Goal: Information Seeking & Learning: Check status

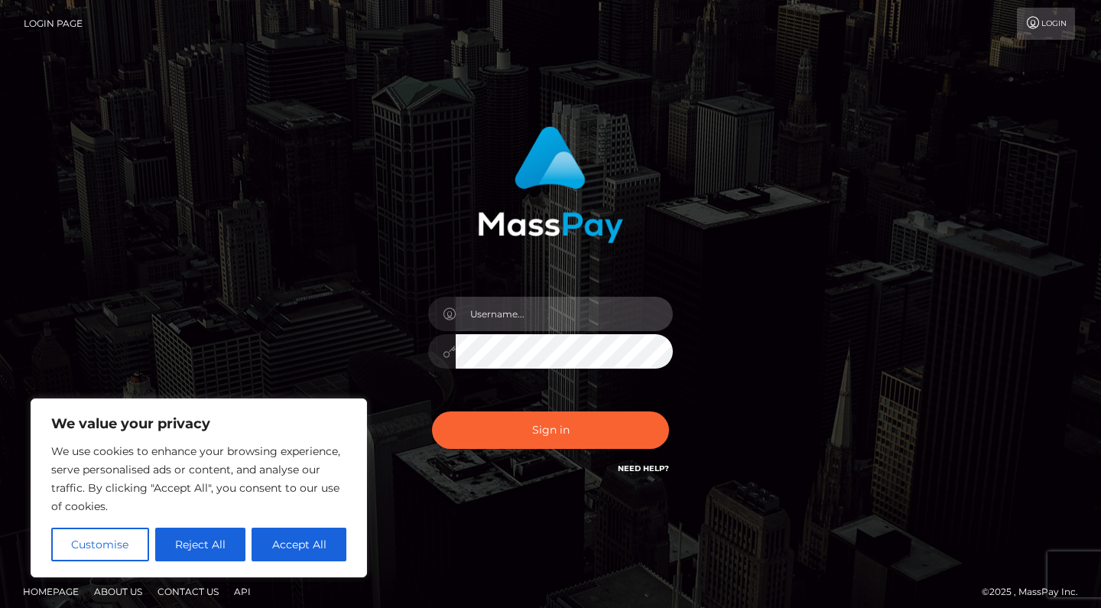
type input "max.guan"
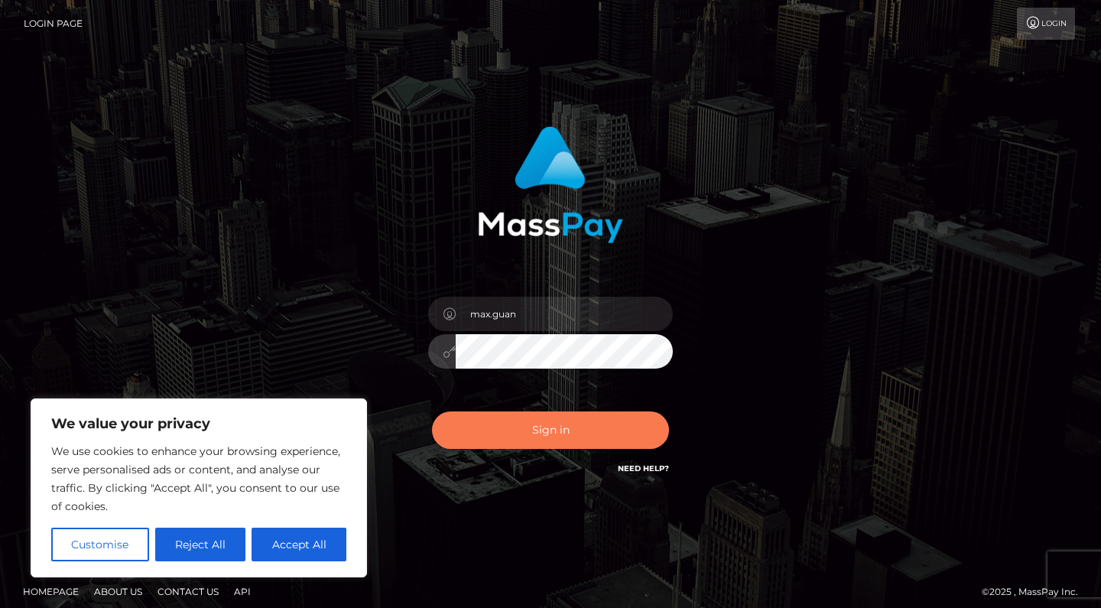
click at [550, 425] on button "Sign in" at bounding box center [550, 429] width 237 height 37
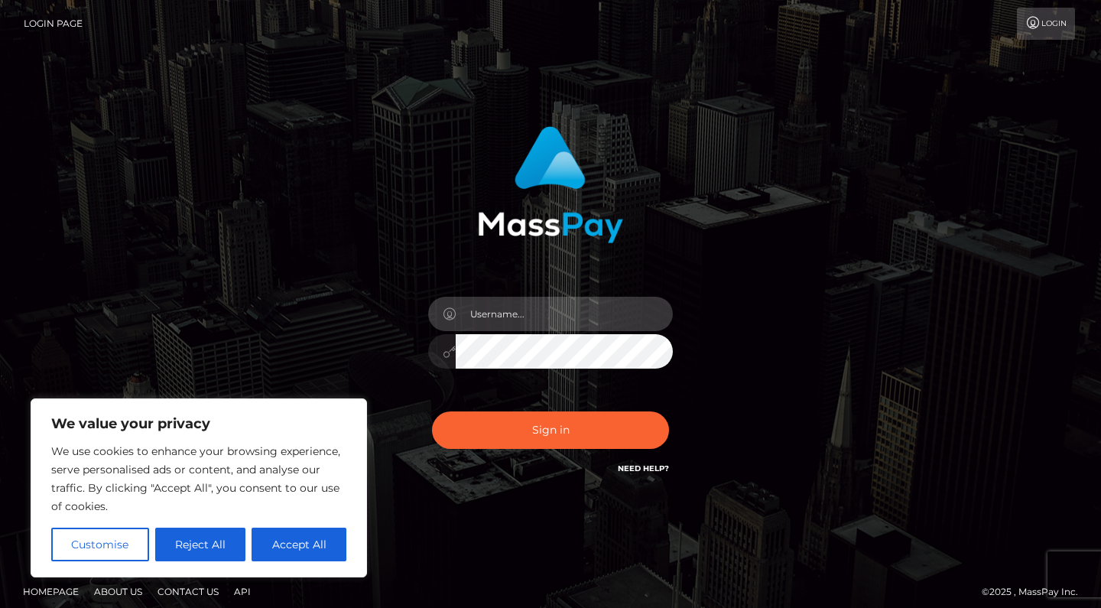
type input "max.guan"
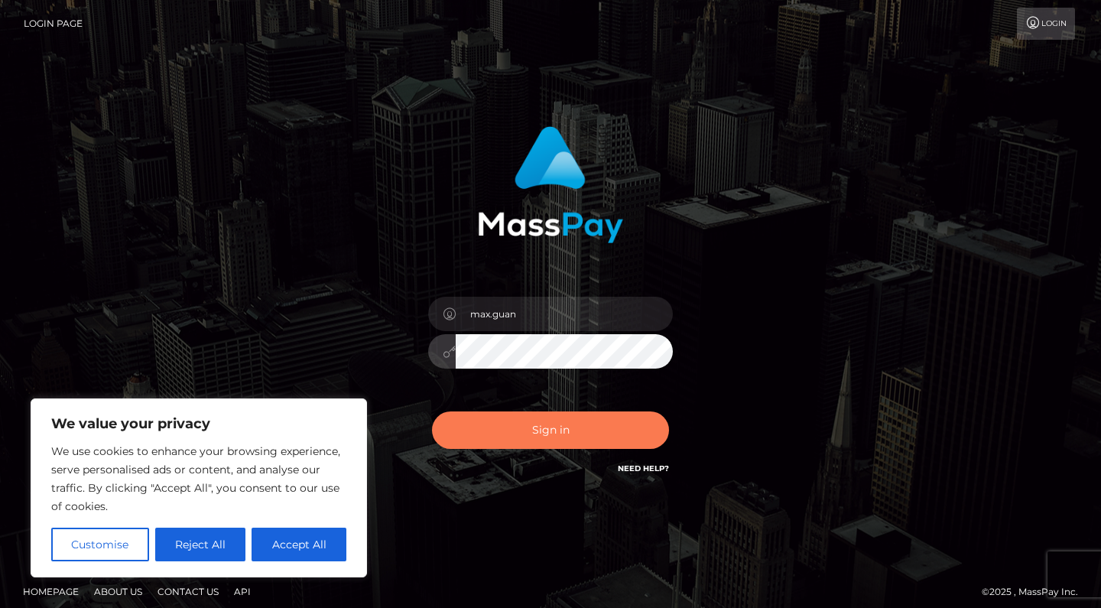
click at [496, 424] on button "Sign in" at bounding box center [550, 429] width 237 height 37
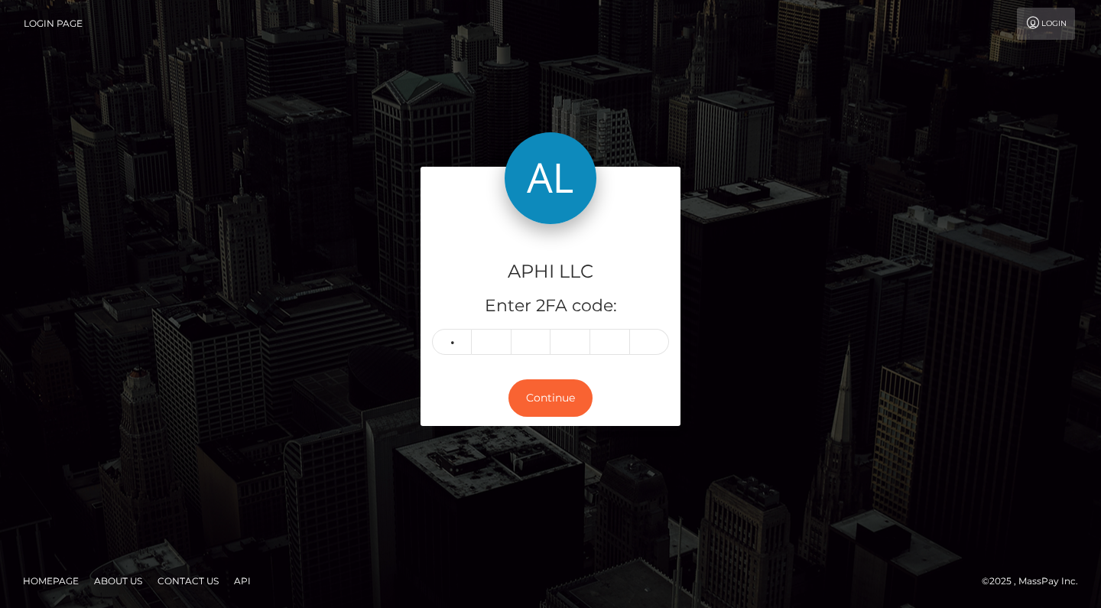
type input "2"
type input "5"
type input "8"
type input "4"
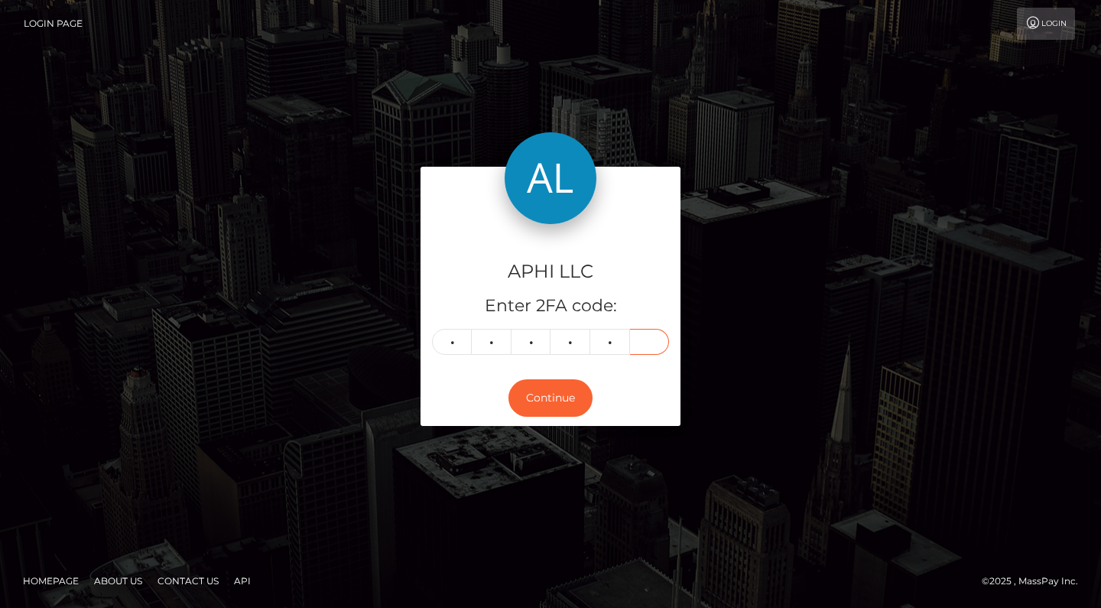
type input "3"
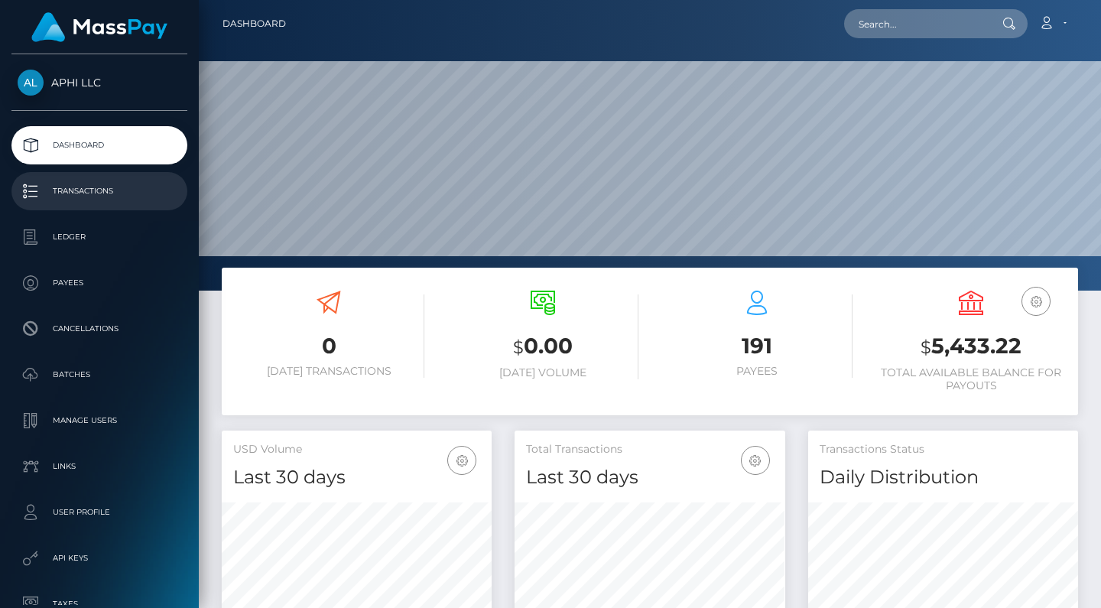
click at [152, 183] on p "Transactions" at bounding box center [100, 191] width 164 height 23
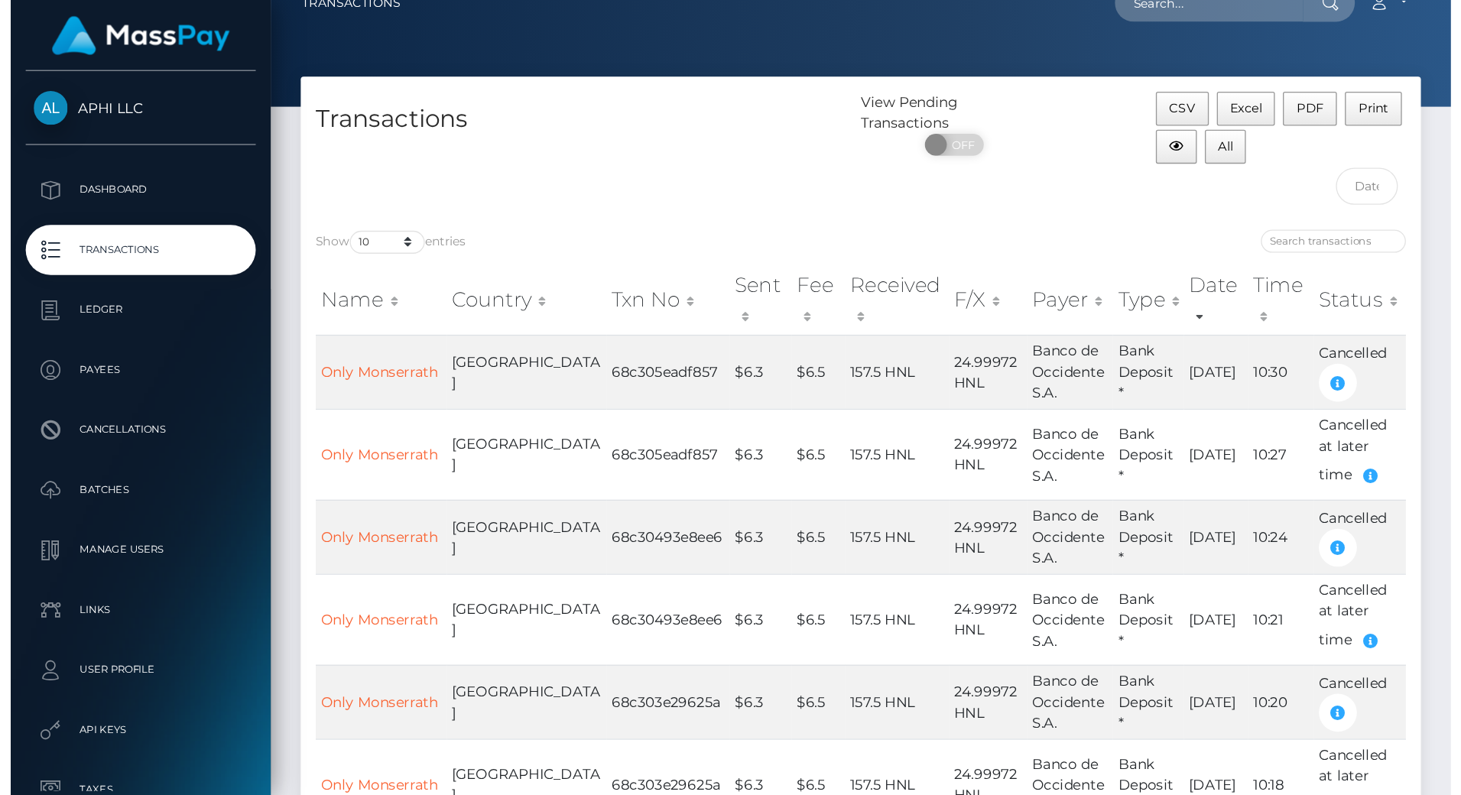
scroll to position [36, 0]
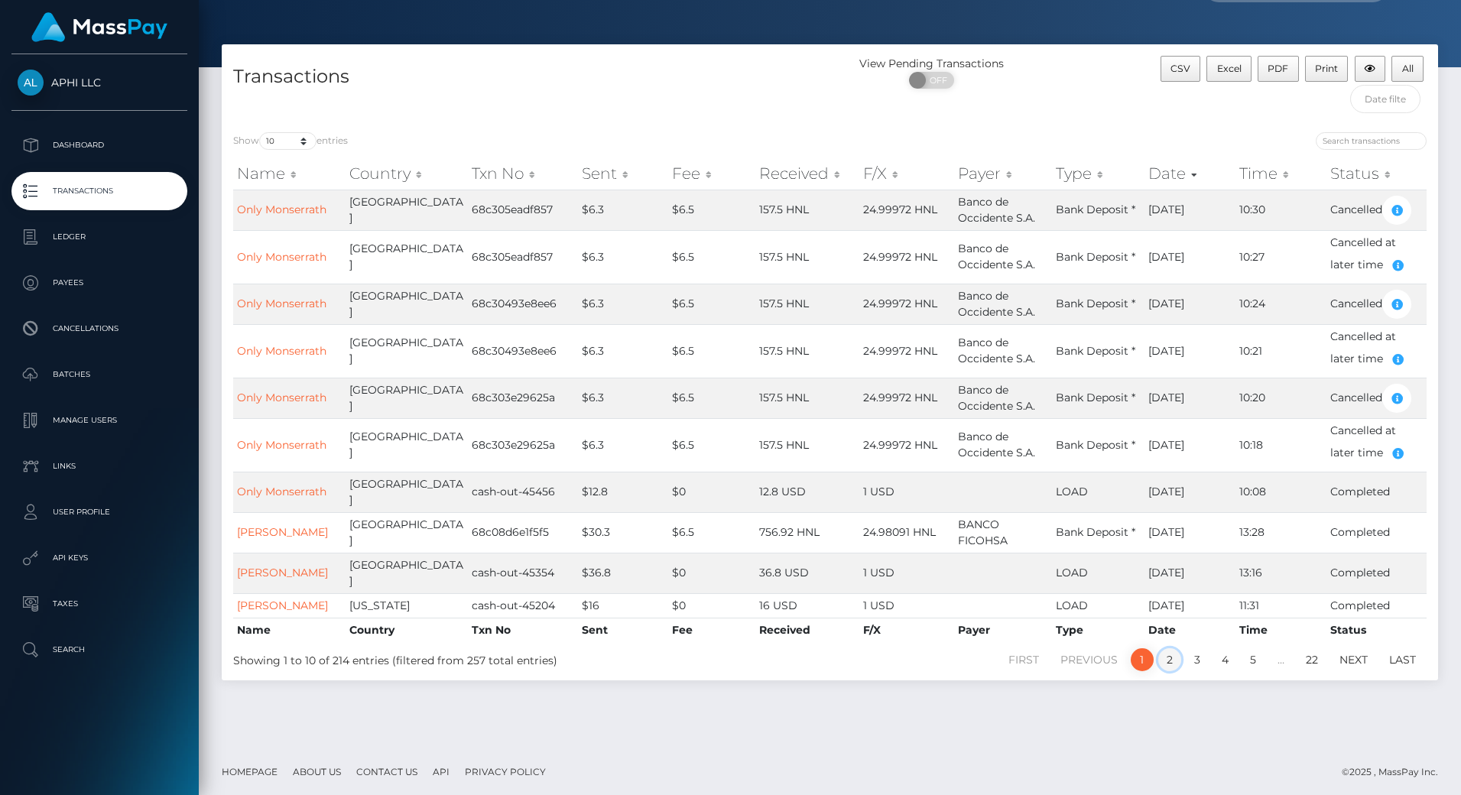
click at [1100, 607] on link "2" at bounding box center [1169, 659] width 23 height 23
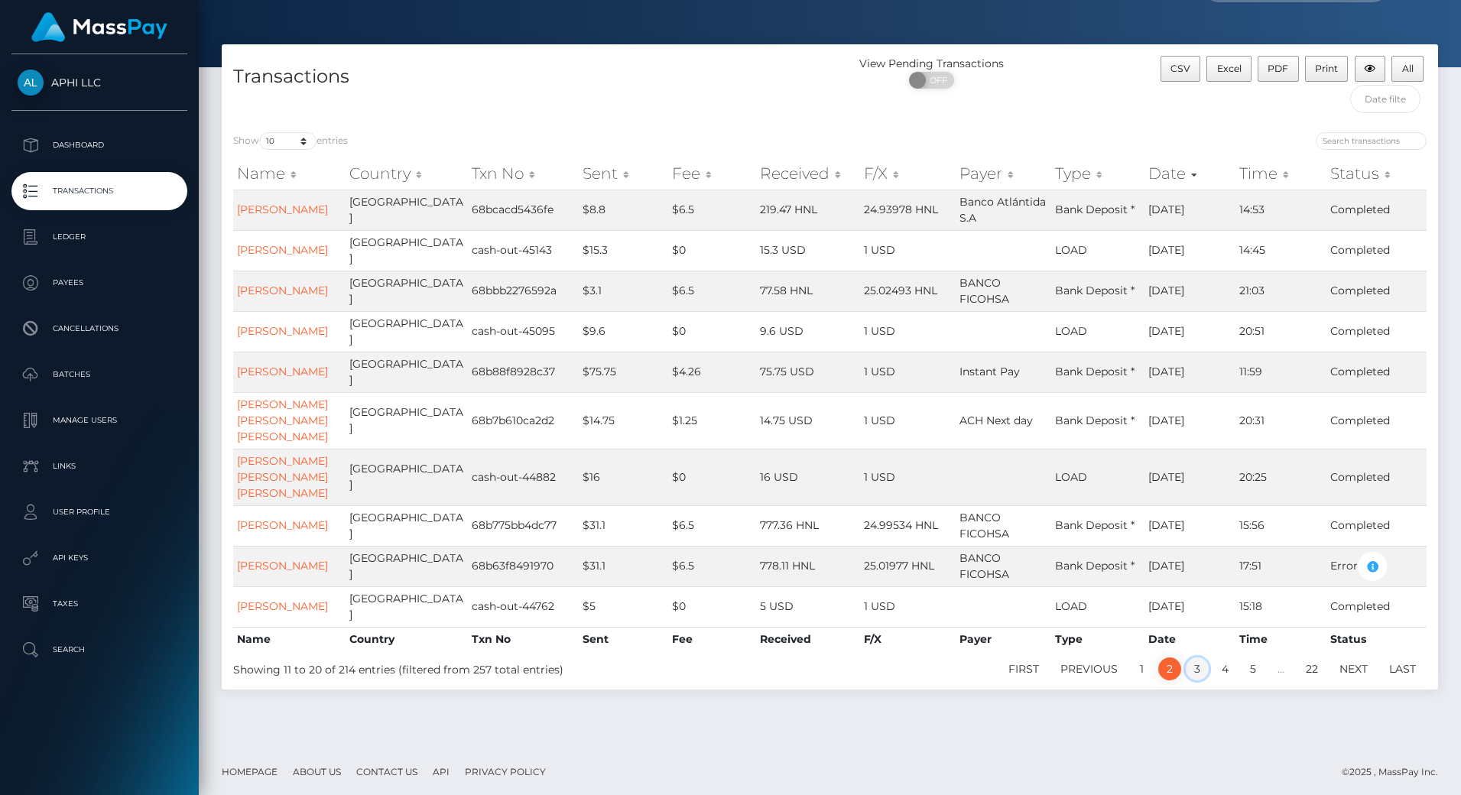
click at [1100, 607] on link "3" at bounding box center [1196, 668] width 23 height 23
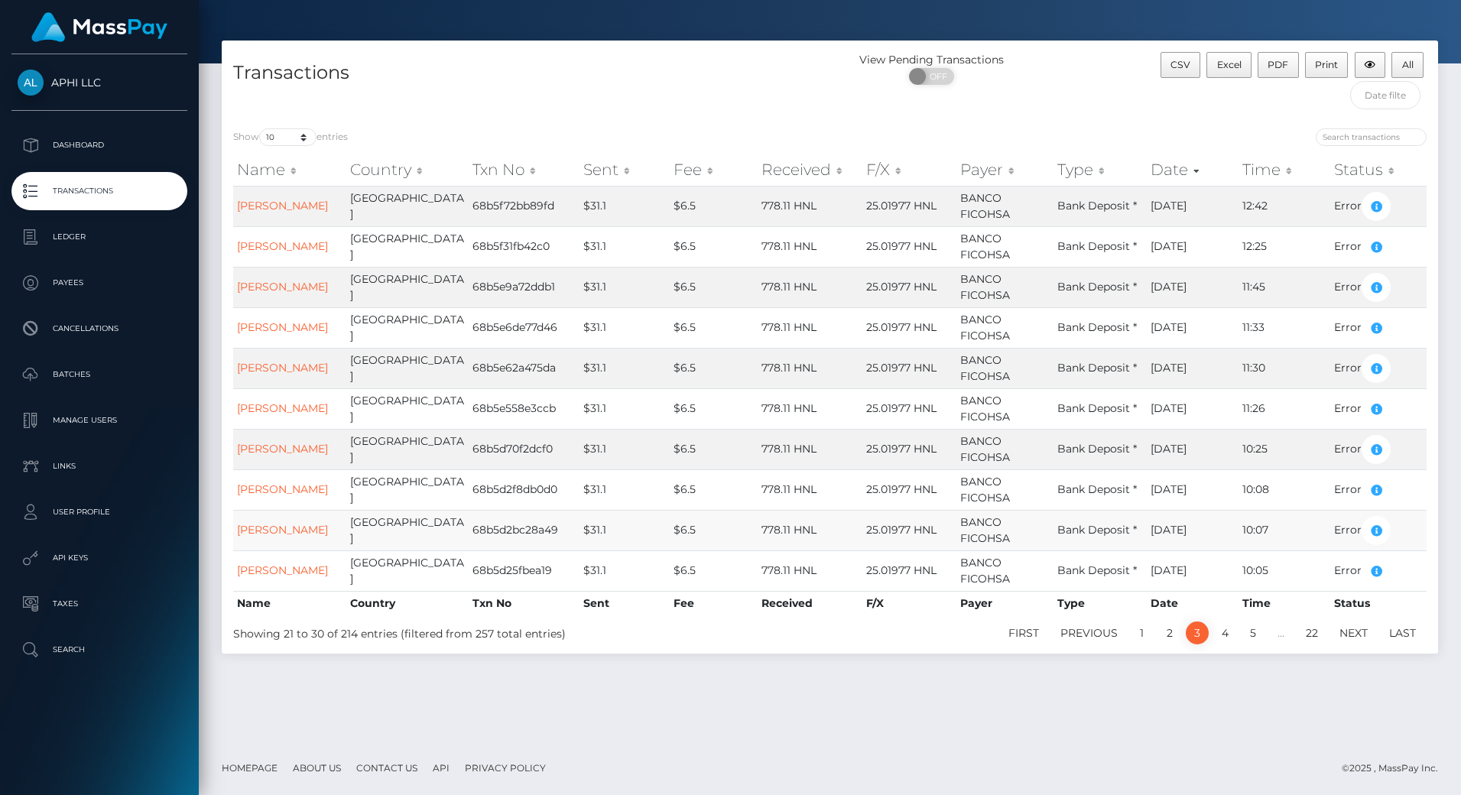
scroll to position [118, 0]
click at [1100, 607] on link "4" at bounding box center [1225, 632] width 24 height 23
click at [1100, 607] on link "5" at bounding box center [1252, 632] width 23 height 23
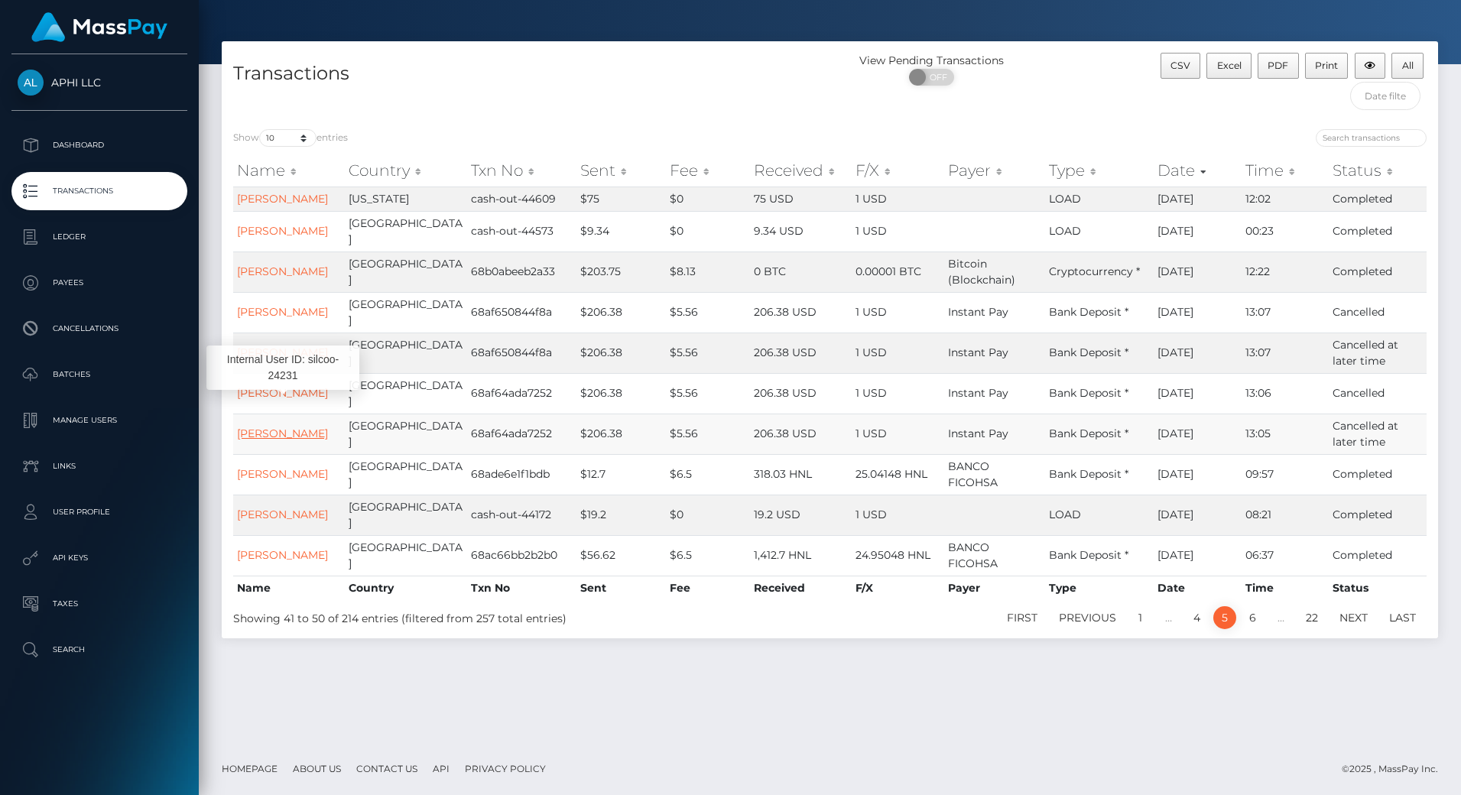
click at [313, 426] on link "Selena Montanez" at bounding box center [282, 433] width 91 height 14
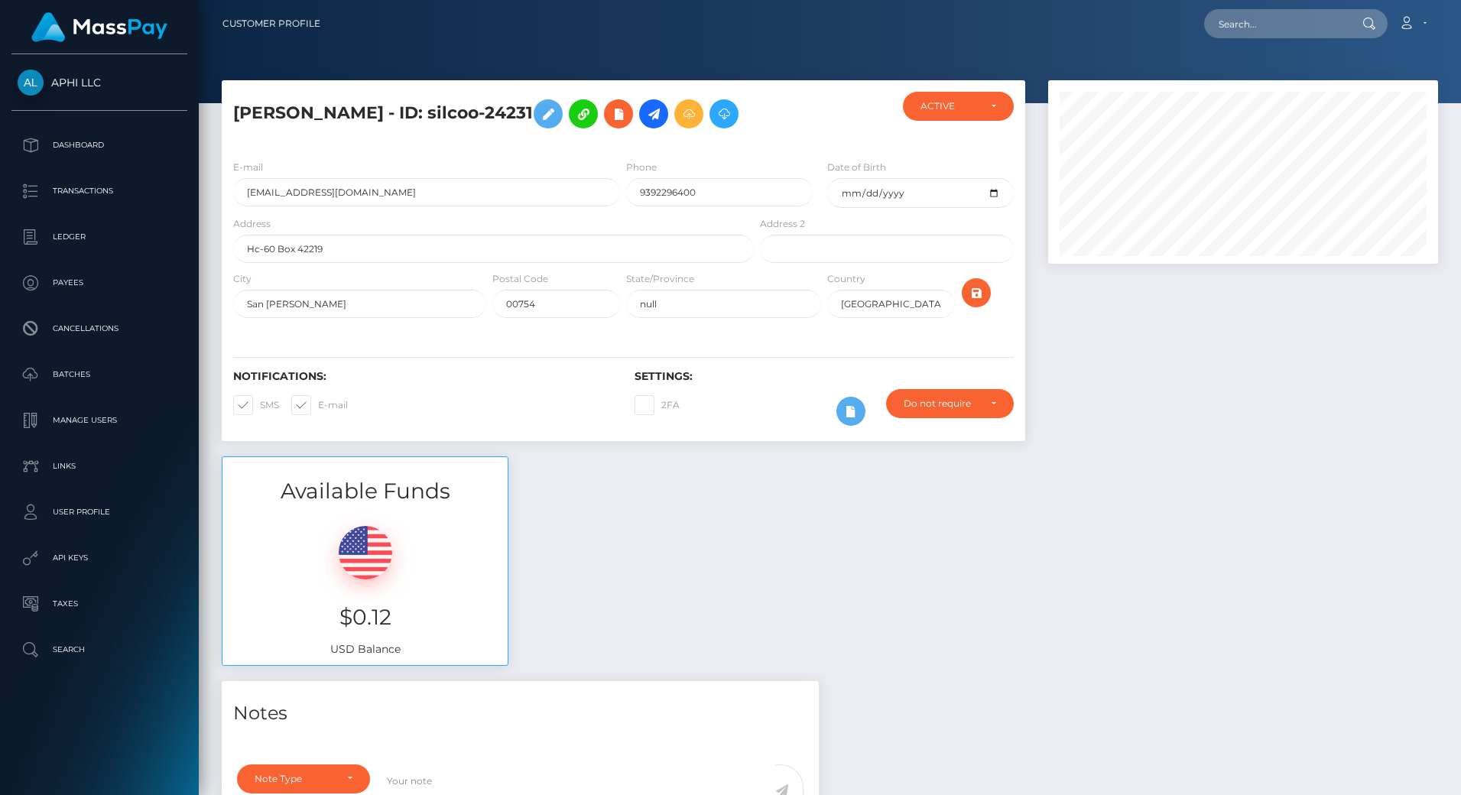
scroll to position [183, 391]
click at [337, 206] on input "selenamontanez9@gmail.com" at bounding box center [426, 192] width 387 height 28
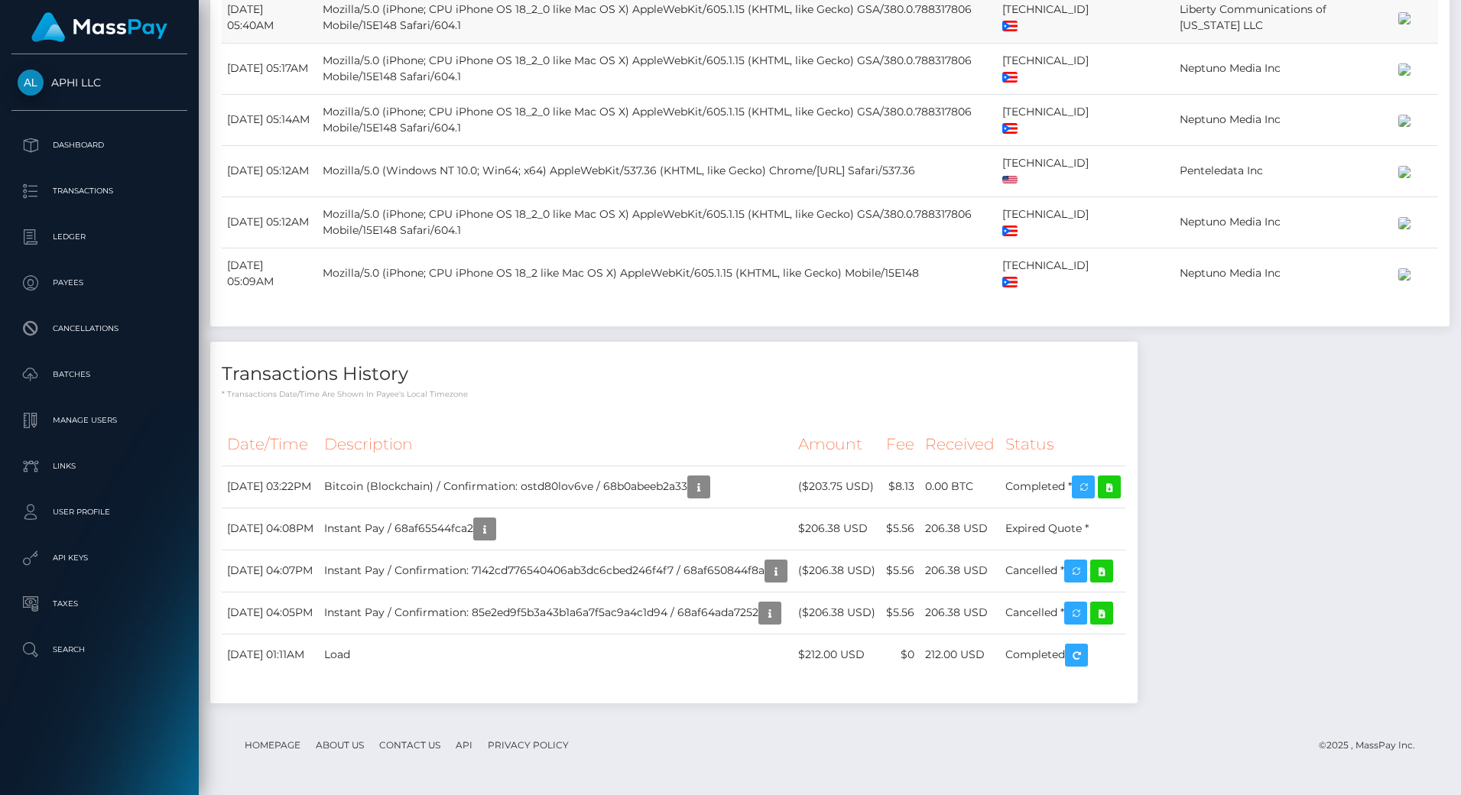
scroll to position [1496, 0]
click at [700, 386] on h4 "Transactions History" at bounding box center [674, 374] width 904 height 27
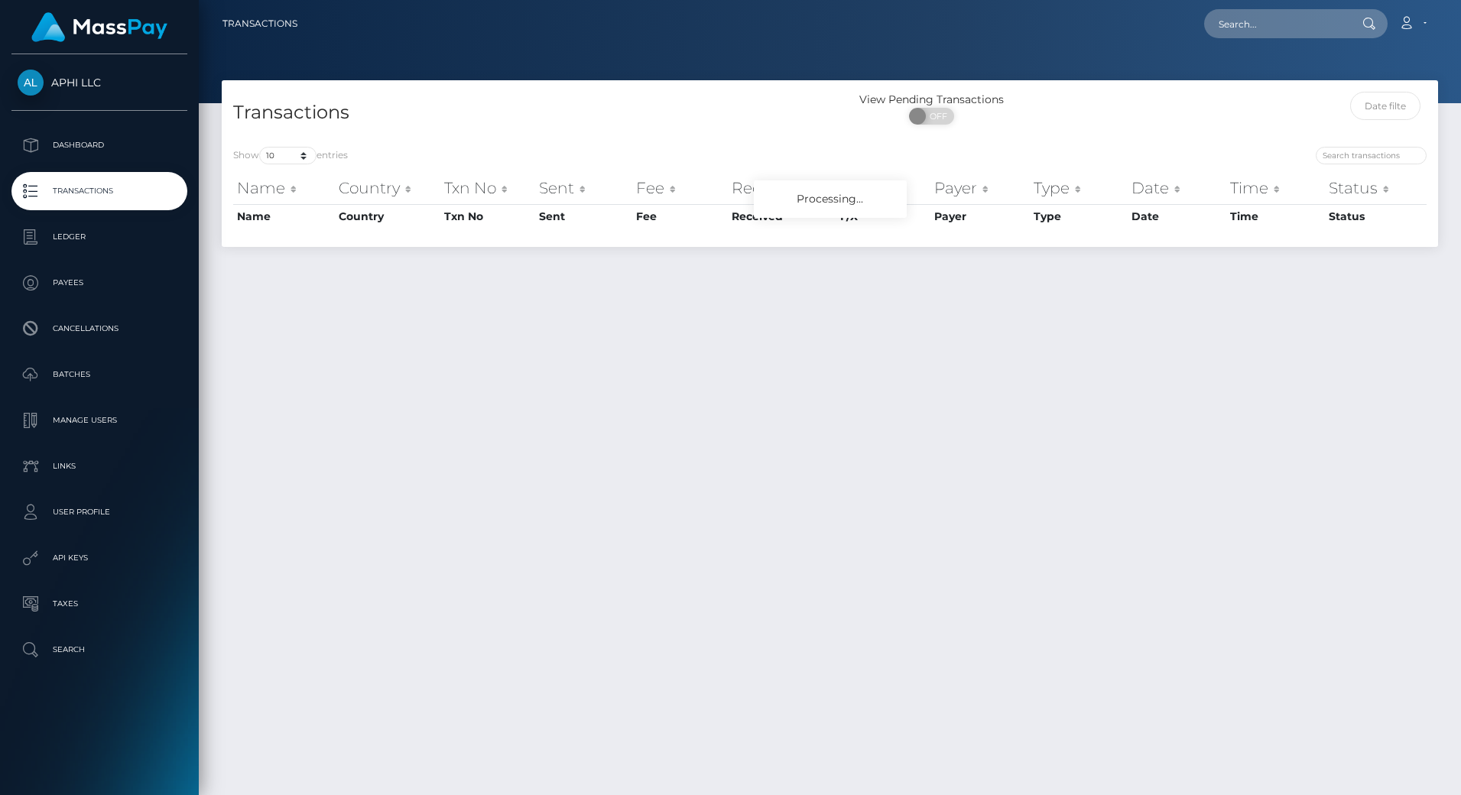
scroll to position [39, 0]
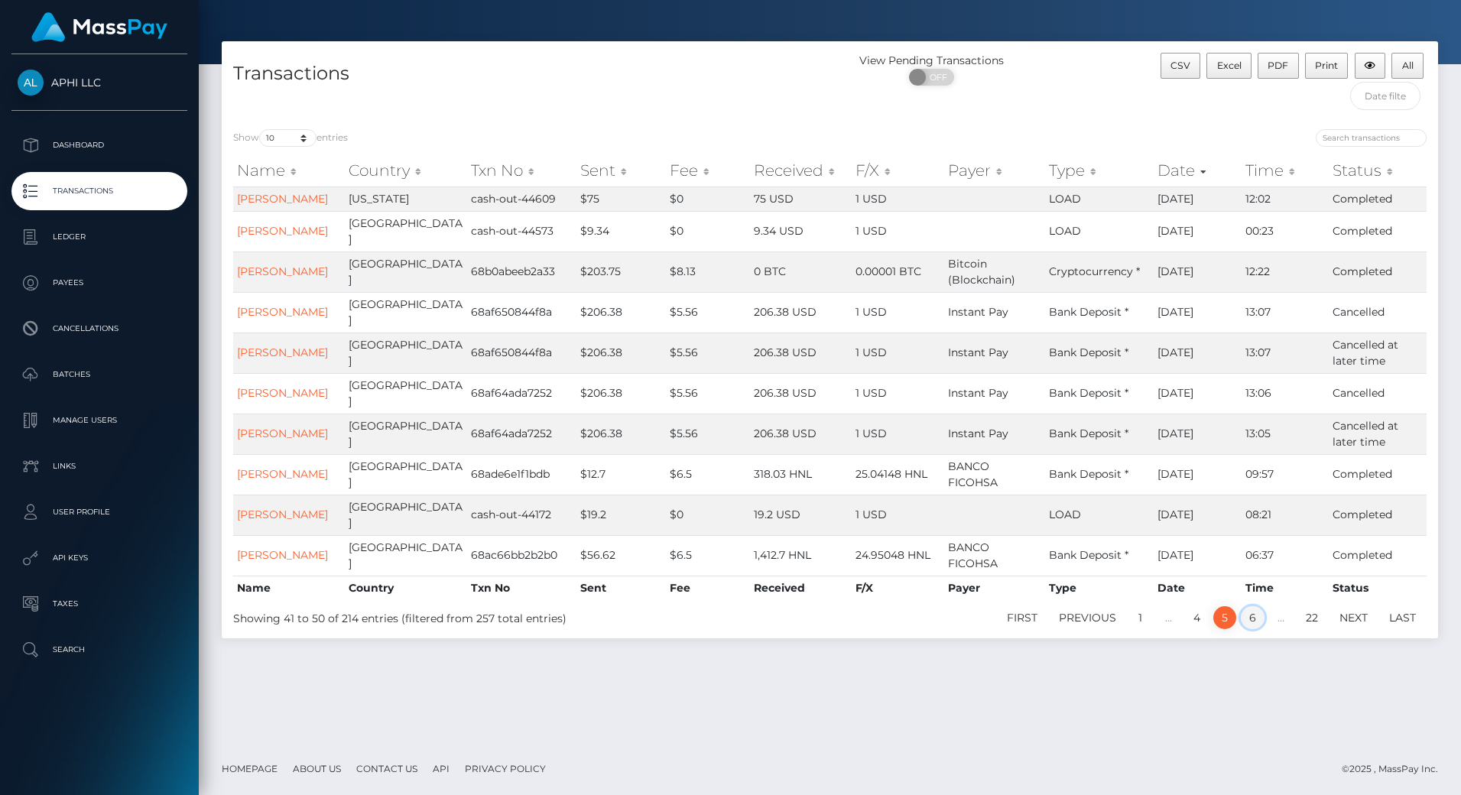
click at [1255, 629] on link "6" at bounding box center [1253, 617] width 24 height 23
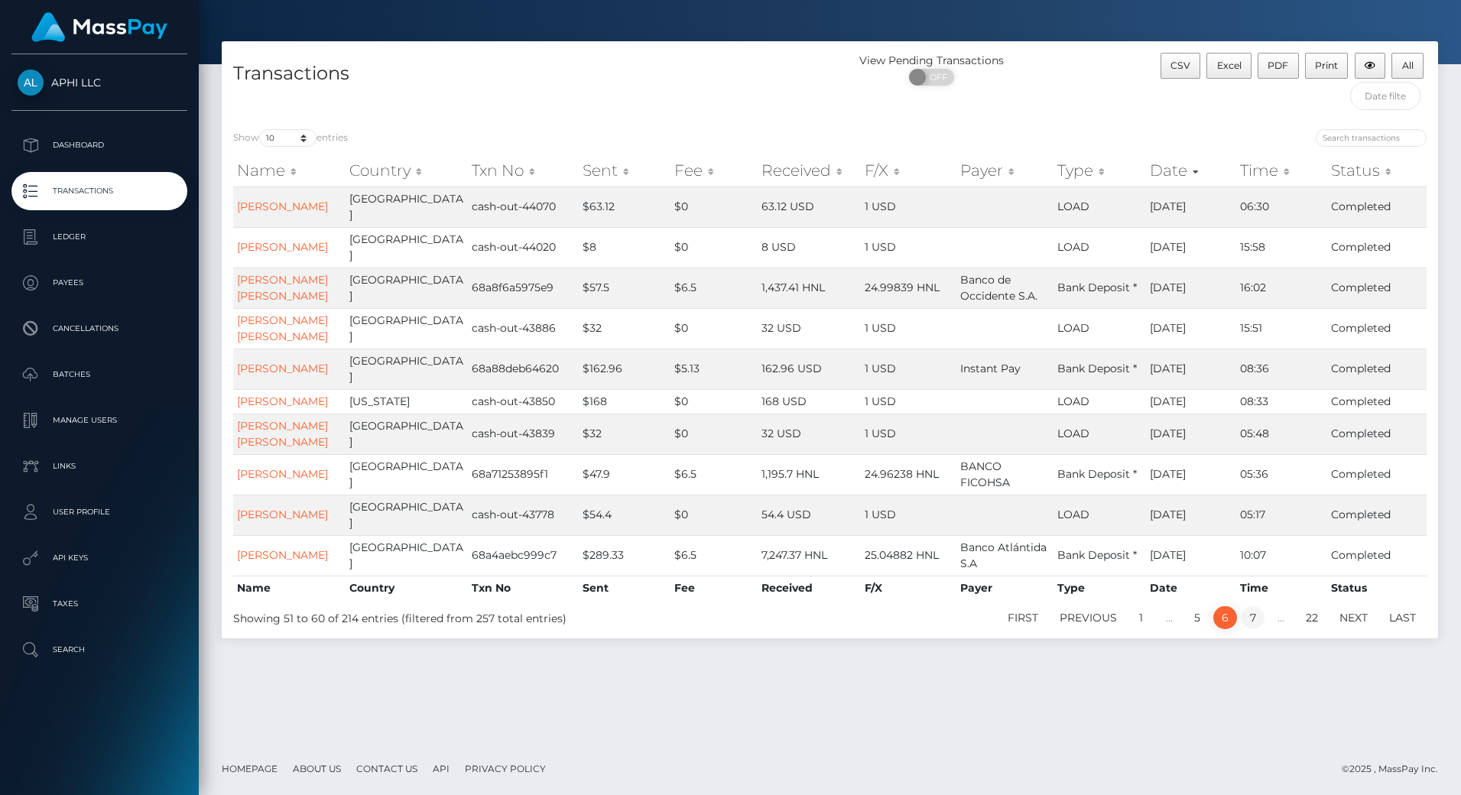
click at [1249, 629] on link "7" at bounding box center [1252, 617] width 23 height 23
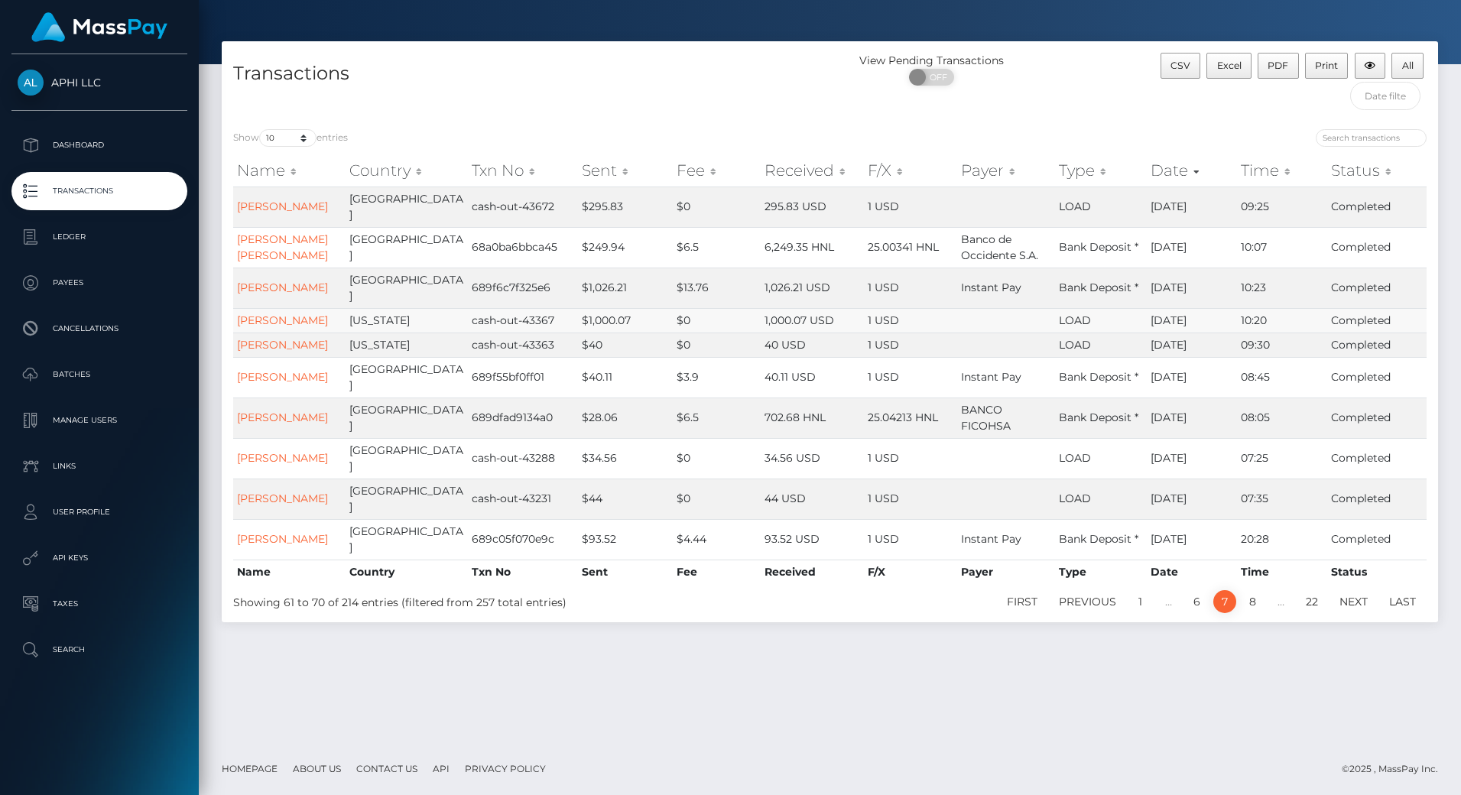
click at [283, 313] on td "KYRIANETTE PEREZ ROSARIO" at bounding box center [289, 320] width 112 height 24
click at [268, 328] on td "KYRIANETTE PEREZ ROSARIO" at bounding box center [289, 320] width 112 height 24
click at [283, 316] on link "KYRIANETTE PEREZ ROSARIO" at bounding box center [282, 320] width 91 height 14
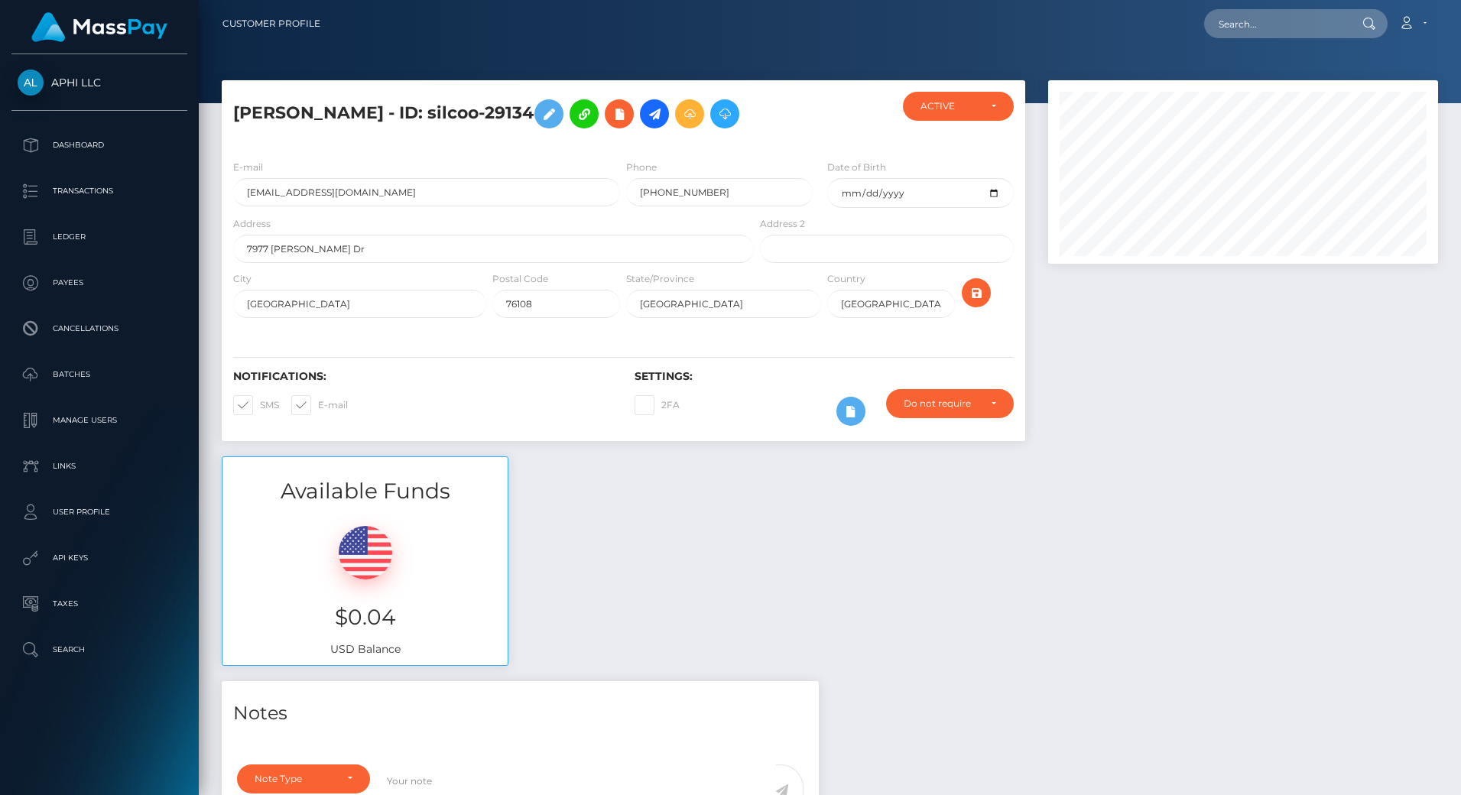
scroll to position [183, 391]
click at [410, 206] on input "[EMAIL_ADDRESS][DOMAIN_NAME]" at bounding box center [426, 192] width 387 height 28
click at [410, 206] on input "kyrianette08@gmail.com" at bounding box center [426, 192] width 387 height 28
